Goal: Task Accomplishment & Management: Use online tool/utility

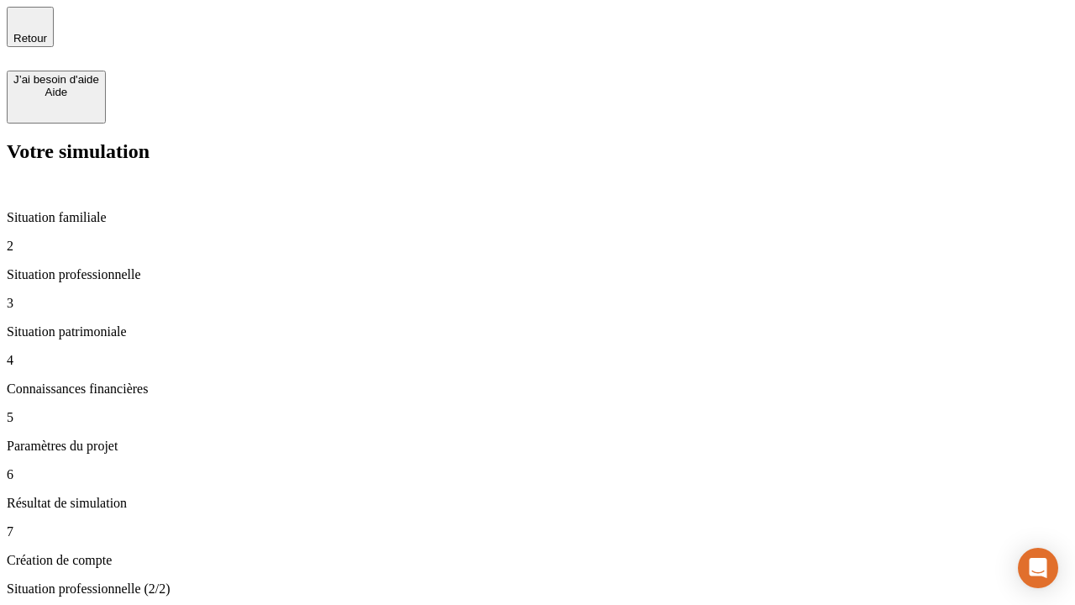
type input "30 000"
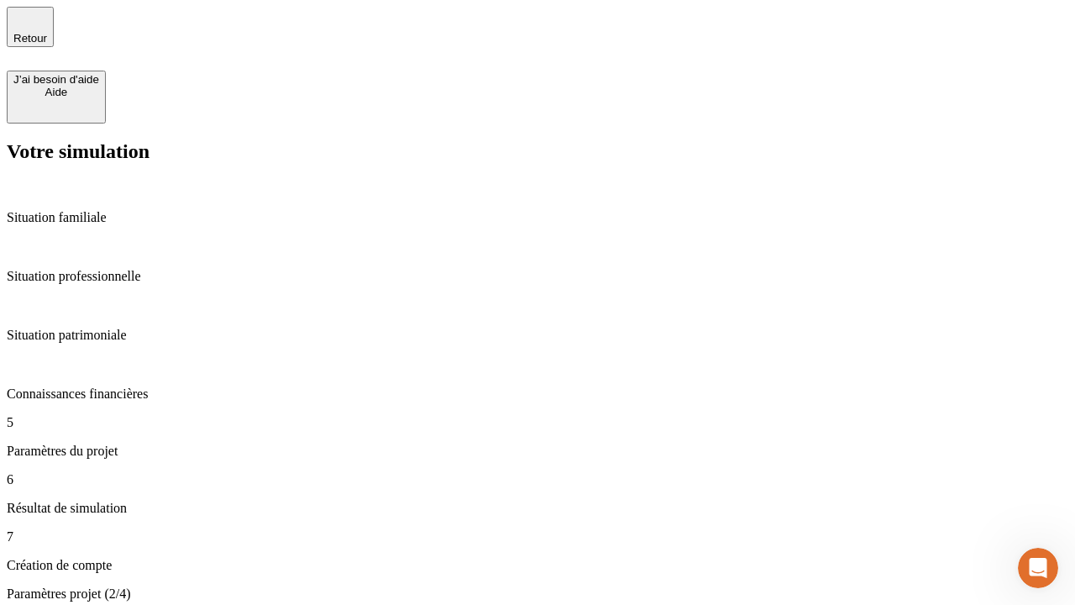
type input "25"
type input "64"
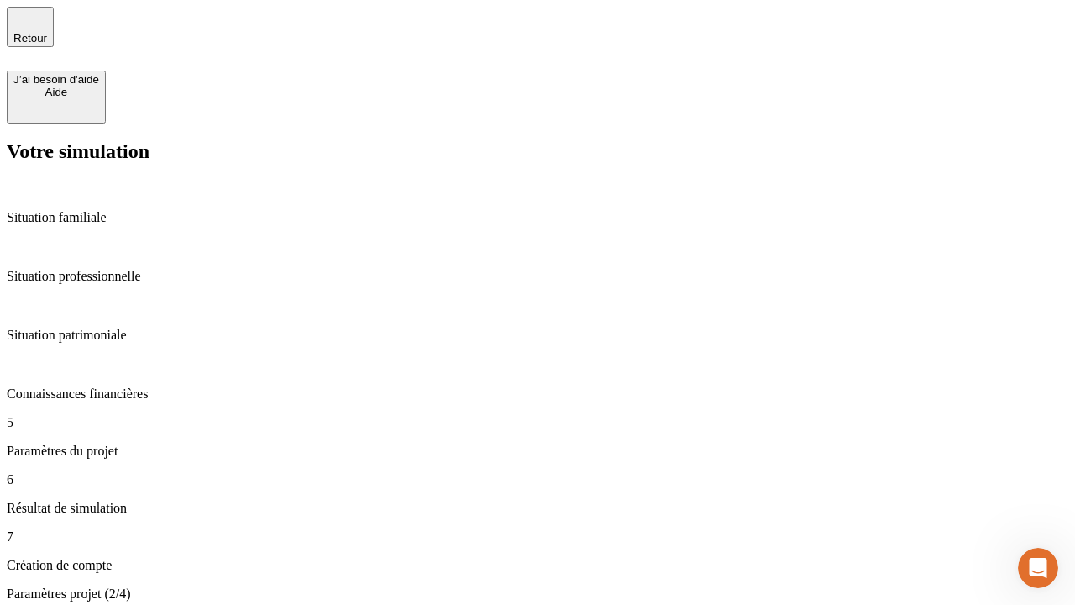
type input "1 000"
type input "640"
